Goal: Information Seeking & Learning: Learn about a topic

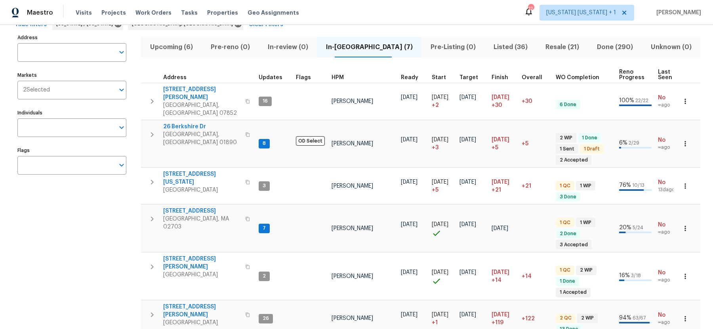
scroll to position [82, 0]
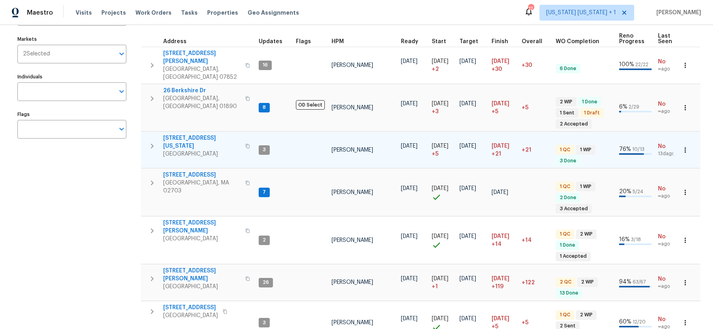
click at [176, 150] on span "[GEOGRAPHIC_DATA]" at bounding box center [201, 154] width 77 height 8
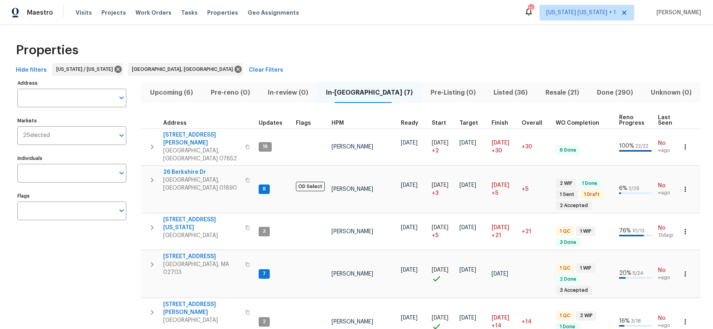
click at [491, 92] on span "Listed (36)" at bounding box center [510, 92] width 42 height 11
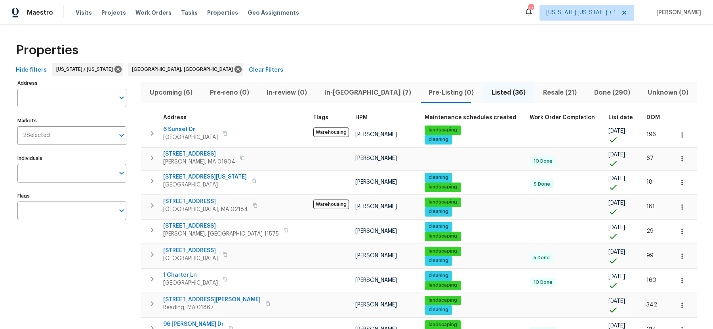
click at [646, 115] on span "DOM" at bounding box center [652, 118] width 13 height 6
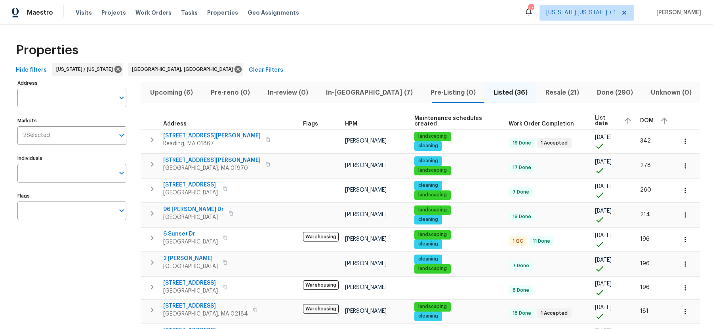
click at [637, 120] on th "DOM" at bounding box center [655, 120] width 36 height 17
click at [640, 120] on span "DOM" at bounding box center [646, 121] width 13 height 6
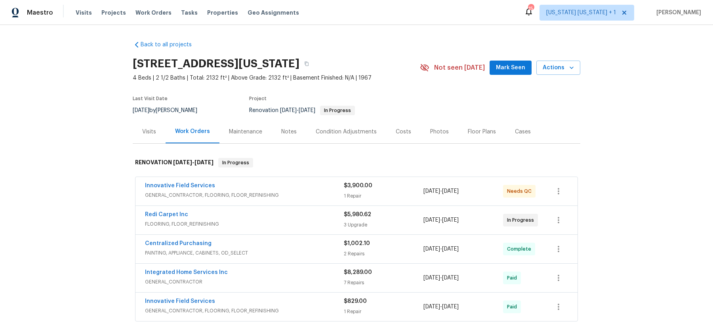
click at [286, 131] on div "Notes" at bounding box center [288, 132] width 15 height 8
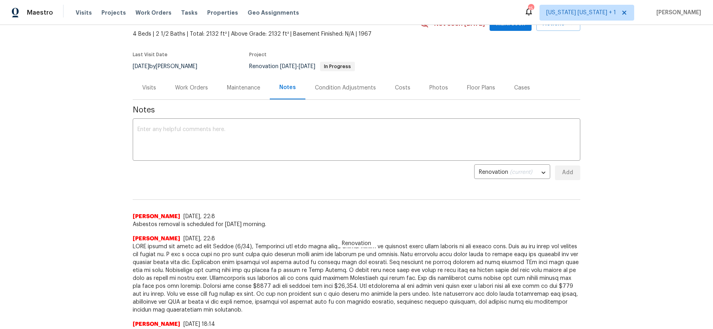
scroll to position [27, 0]
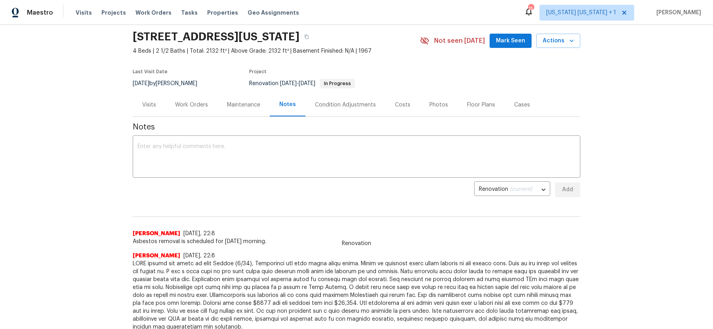
click at [187, 102] on div "Work Orders" at bounding box center [191, 105] width 33 height 8
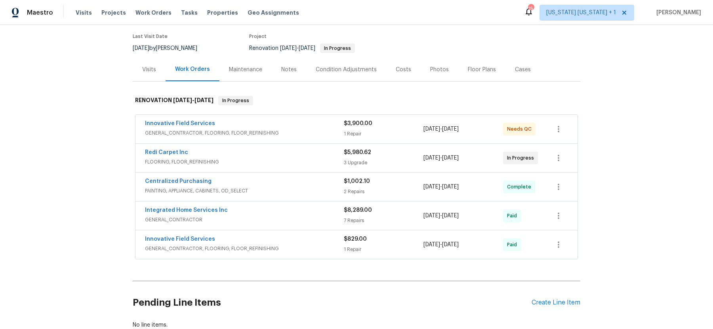
scroll to position [65, 0]
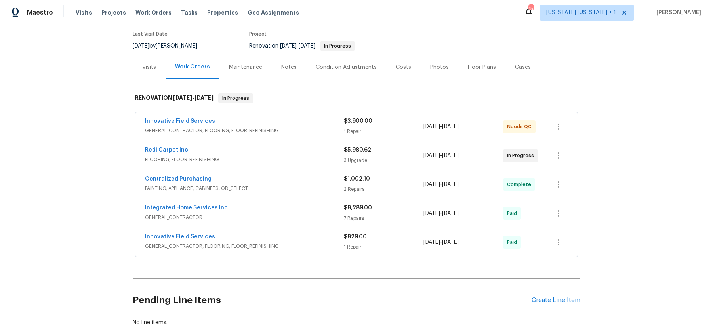
click at [289, 127] on span "GENERAL_CONTRACTOR, FLOORING, FLOOR_REFINISHING" at bounding box center [244, 131] width 199 height 8
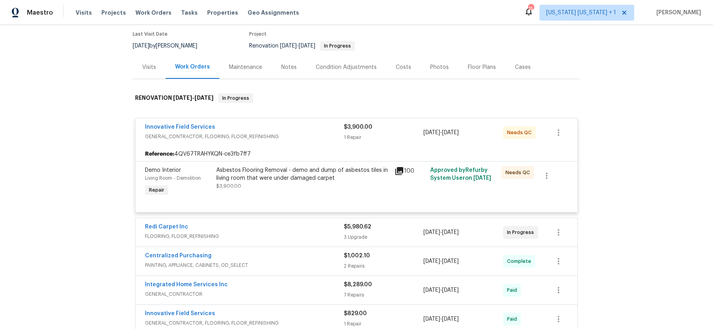
click at [301, 129] on div "Innovative Field Services" at bounding box center [244, 128] width 199 height 10
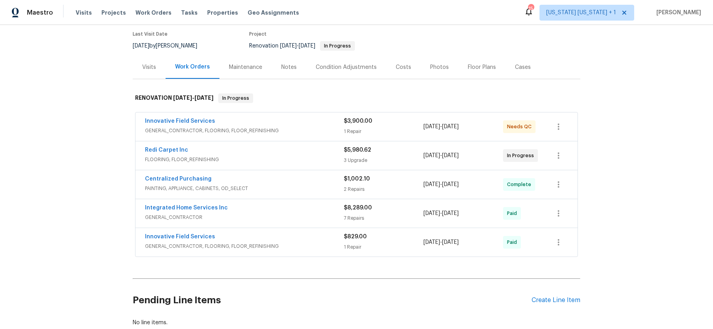
click at [291, 66] on div "Notes" at bounding box center [288, 67] width 15 height 8
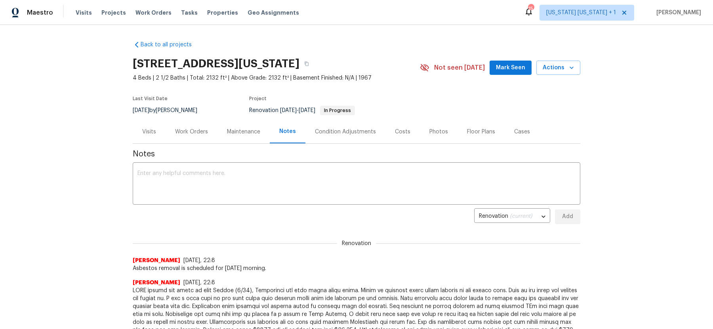
click at [401, 132] on div "Costs" at bounding box center [402, 132] width 15 height 8
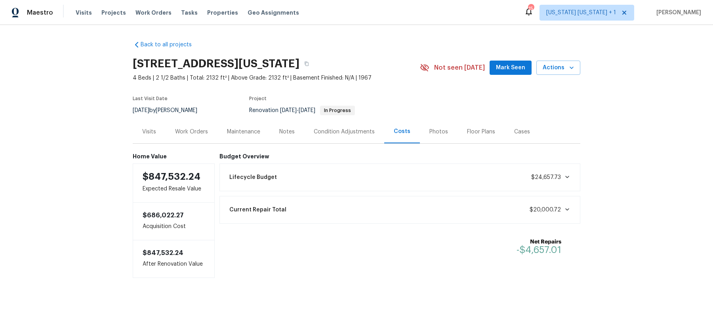
click at [188, 134] on div "Work Orders" at bounding box center [191, 132] width 33 height 8
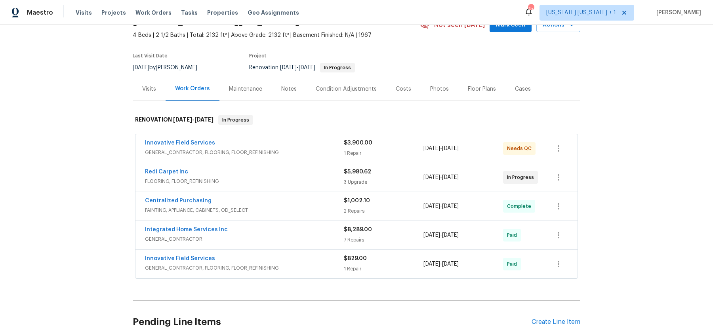
scroll to position [46, 0]
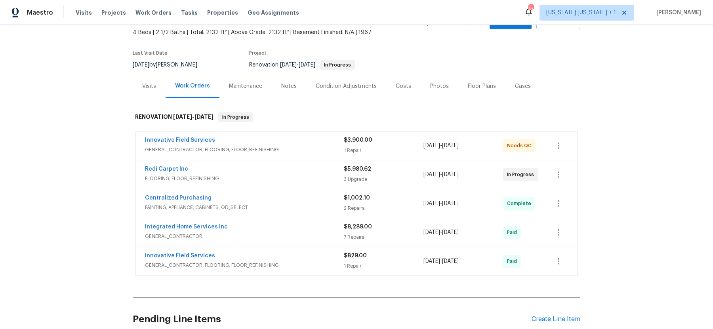
click at [286, 175] on span "FLOORING, FLOOR_REFINISHING" at bounding box center [244, 179] width 199 height 8
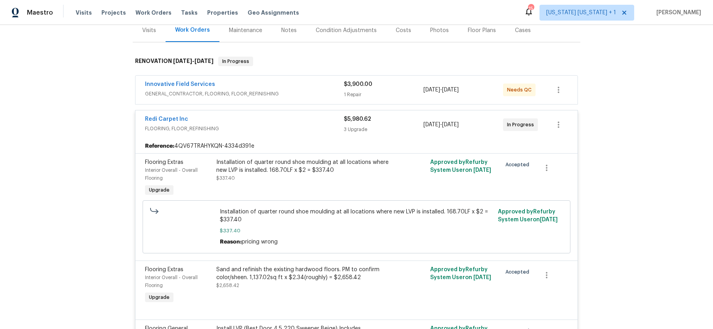
scroll to position [84, 0]
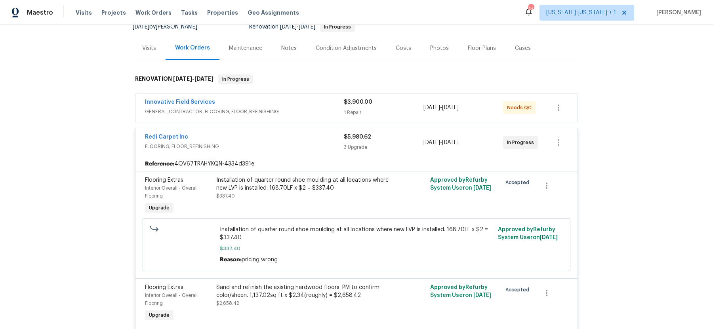
click at [313, 140] on div "Redi Carpet Inc" at bounding box center [244, 138] width 199 height 10
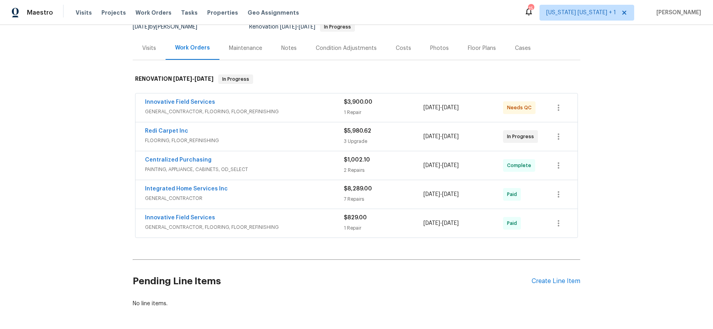
click at [402, 48] on div "Costs" at bounding box center [403, 48] width 15 height 8
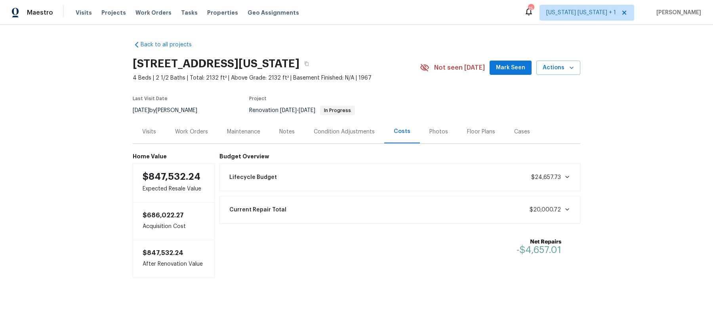
click at [288, 131] on div "Notes" at bounding box center [286, 132] width 15 height 8
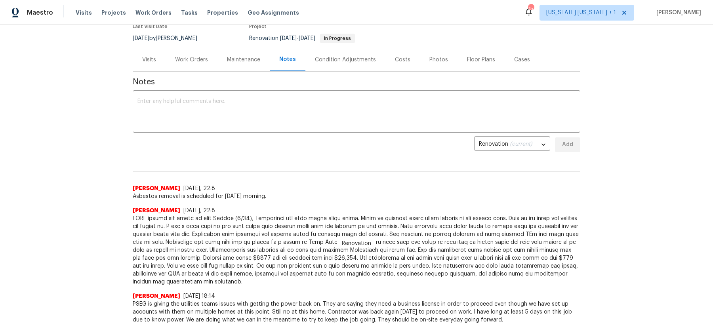
scroll to position [67, 0]
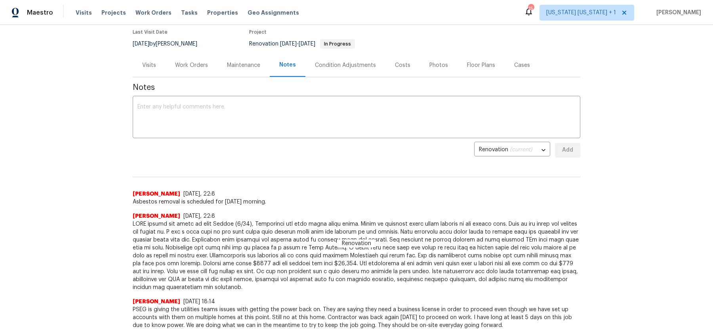
click at [196, 69] on div "Work Orders" at bounding box center [192, 64] width 52 height 23
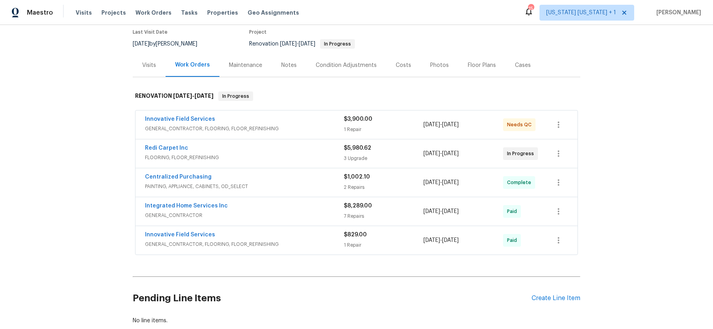
click at [285, 206] on div "Integrated Home Services Inc" at bounding box center [244, 207] width 199 height 10
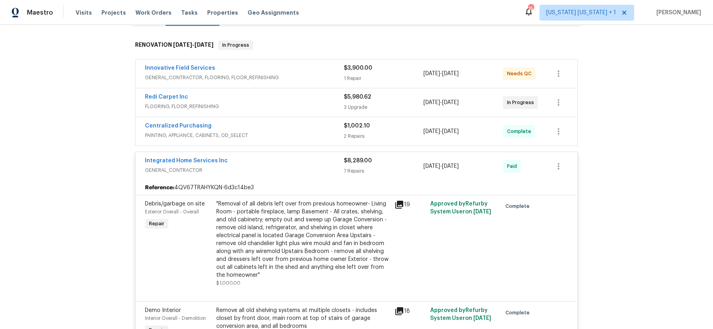
click at [297, 162] on div "Integrated Home Services Inc" at bounding box center [244, 162] width 199 height 10
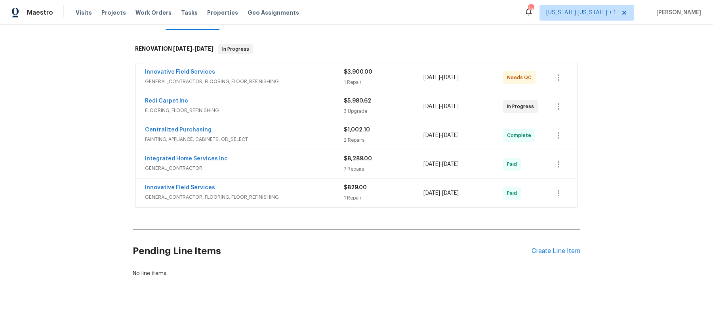
click at [287, 195] on span "GENERAL_CONTRACTOR, FLOORING, FLOOR_REFINISHING" at bounding box center [244, 197] width 199 height 8
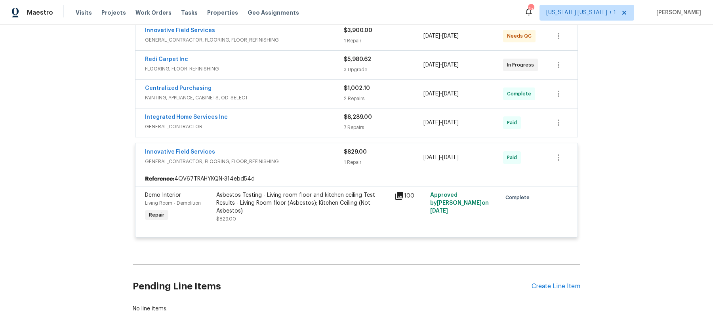
scroll to position [156, 0]
click at [288, 200] on div "Asbestos Testing - Living room floor and kitchen ceiling Test Results - Living …" at bounding box center [302, 203] width 173 height 24
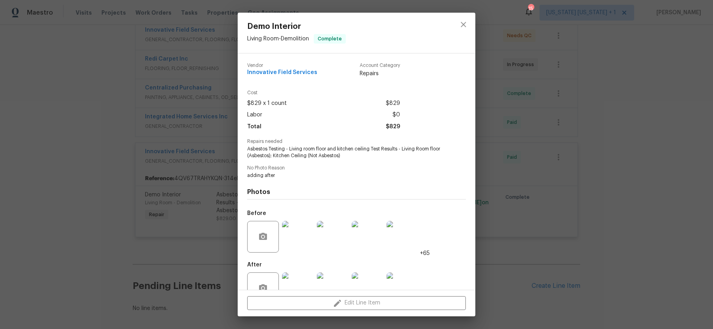
scroll to position [22, 0]
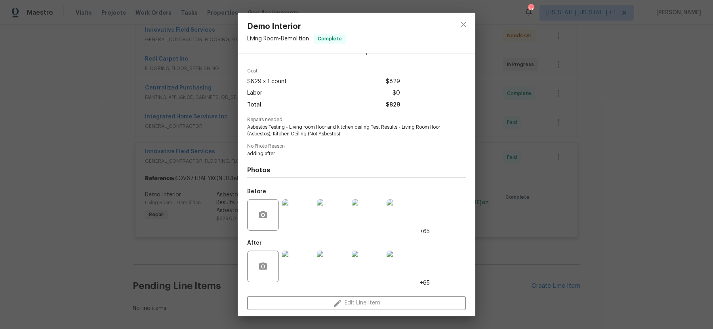
click at [301, 262] on img at bounding box center [298, 267] width 32 height 32
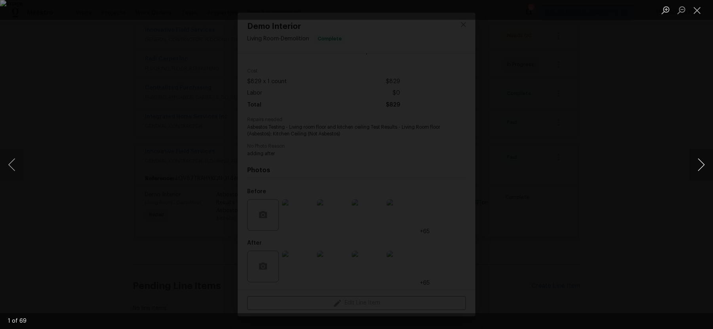
click at [697, 163] on button "Next image" at bounding box center [701, 165] width 24 height 32
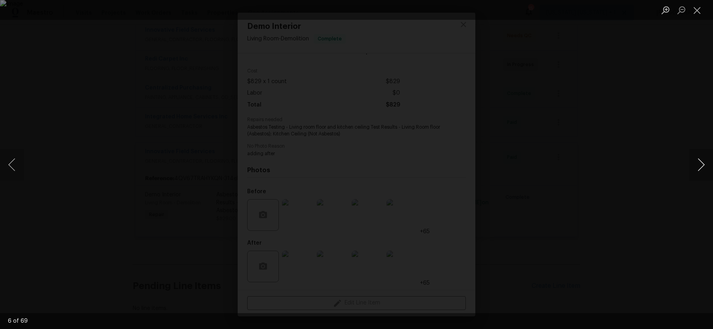
click at [697, 163] on button "Next image" at bounding box center [701, 165] width 24 height 32
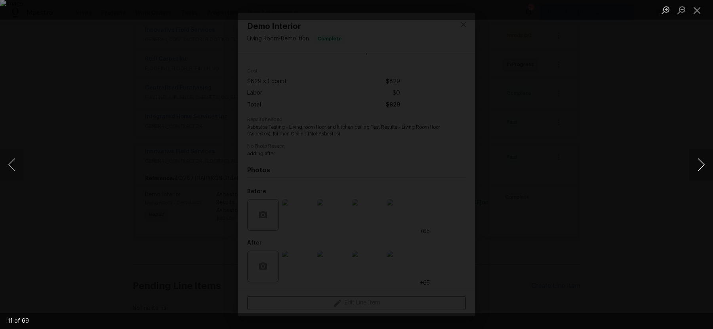
click at [697, 163] on button "Next image" at bounding box center [701, 165] width 24 height 32
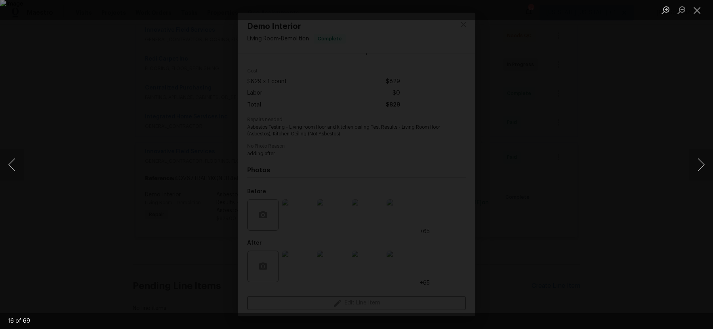
click at [622, 162] on div "Lightbox" at bounding box center [356, 164] width 713 height 329
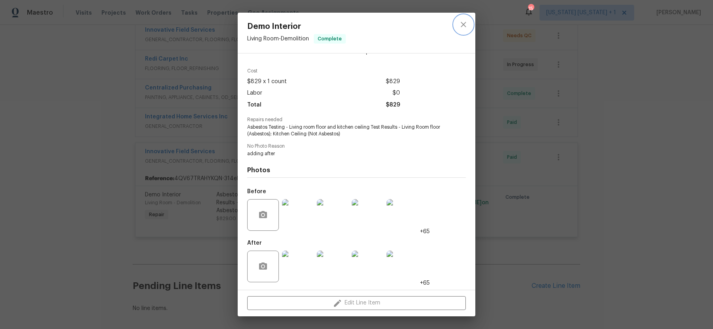
click at [465, 28] on icon "close" at bounding box center [464, 25] width 10 height 10
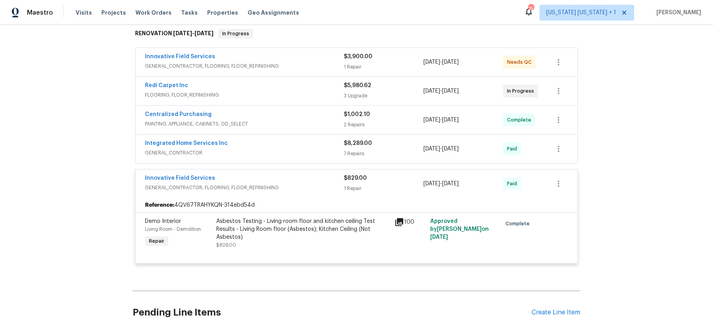
scroll to position [129, 0]
click at [310, 67] on span "GENERAL_CONTRACTOR, FLOORING, FLOOR_REFINISHING" at bounding box center [244, 67] width 199 height 8
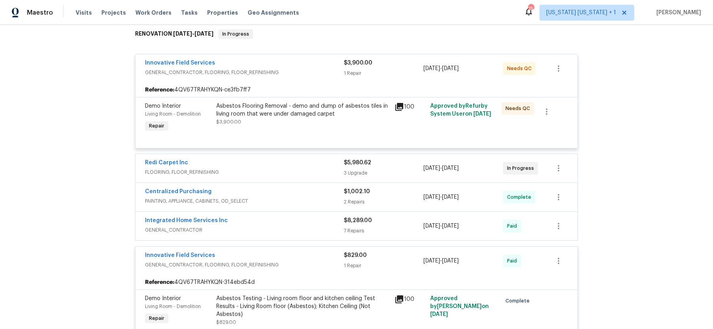
click at [310, 66] on div "Innovative Field Services" at bounding box center [244, 64] width 199 height 10
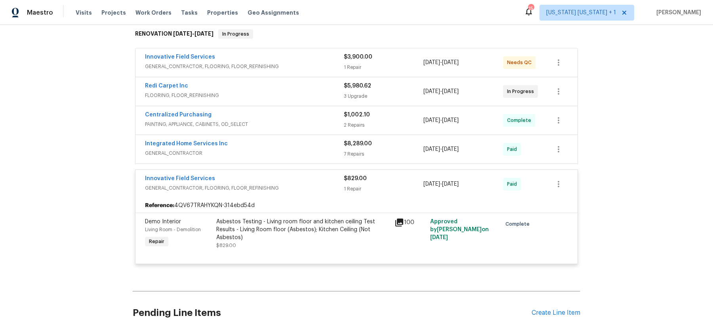
click at [315, 177] on div "Innovative Field Services" at bounding box center [244, 180] width 199 height 10
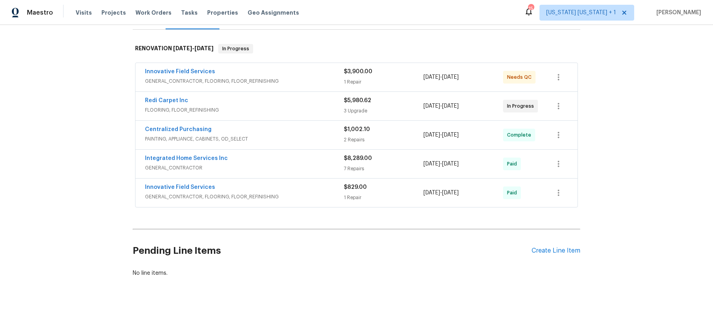
scroll to position [114, 0]
click at [298, 164] on span "GENERAL_CONTRACTOR" at bounding box center [244, 168] width 199 height 8
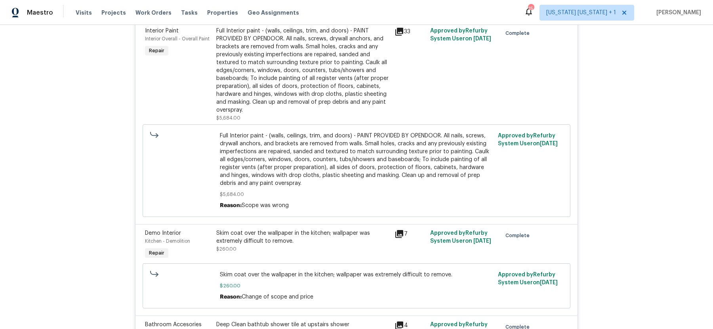
scroll to position [579, 0]
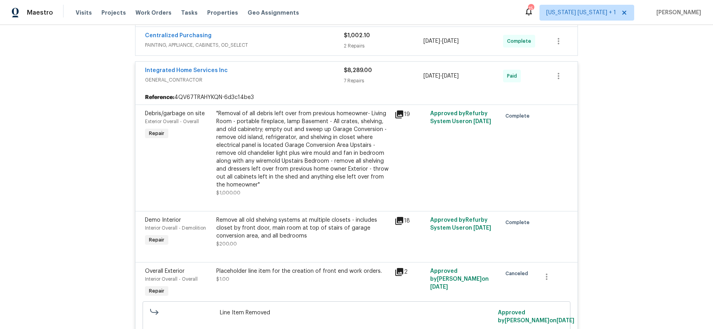
click at [304, 70] on div "Integrated Home Services Inc" at bounding box center [244, 72] width 199 height 10
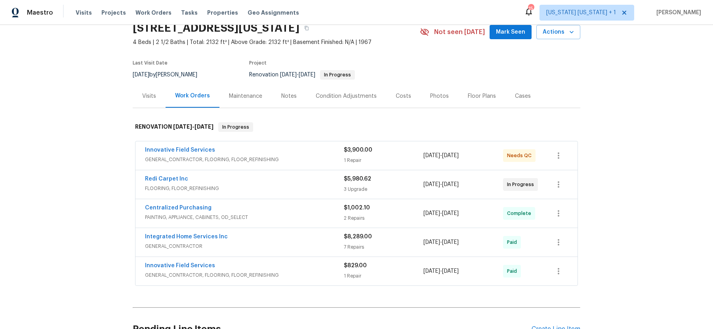
scroll to position [31, 0]
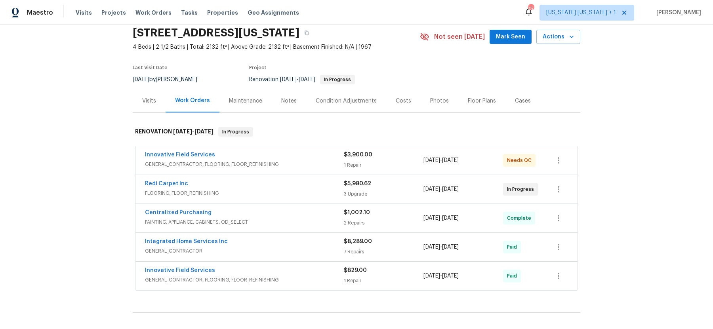
click at [288, 97] on div "Notes" at bounding box center [288, 101] width 15 height 8
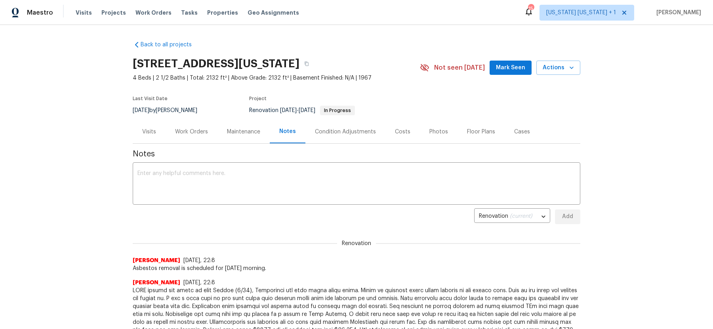
click at [183, 131] on div "Work Orders" at bounding box center [191, 132] width 33 height 8
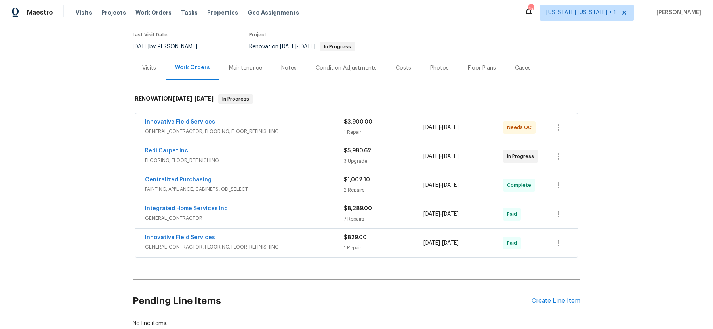
scroll to position [62, 0]
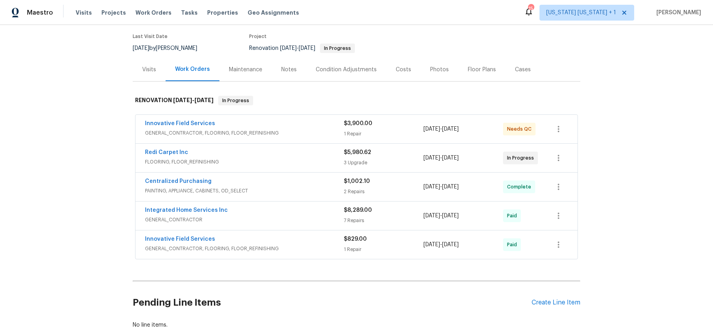
click at [283, 69] on div "Notes" at bounding box center [288, 70] width 15 height 8
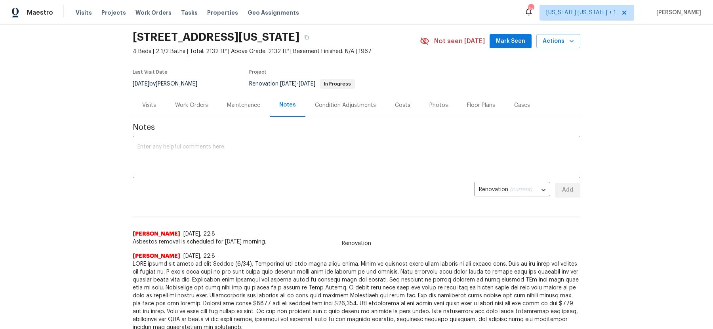
scroll to position [27, 0]
